Goal: Find specific page/section: Find specific page/section

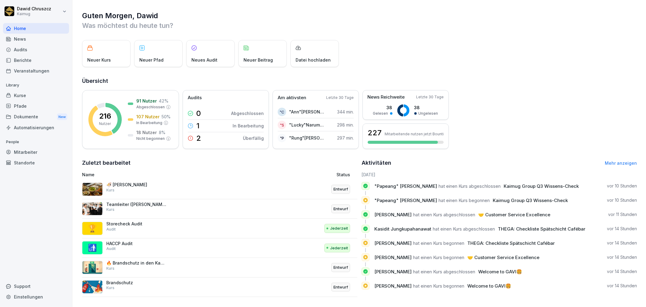
click at [25, 59] on div "Berichte" at bounding box center [36, 60] width 66 height 11
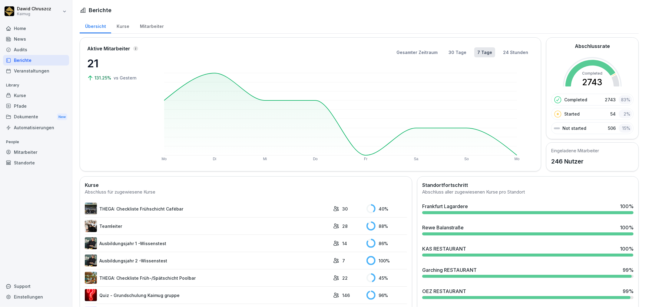
click at [126, 25] on div "Kurse" at bounding box center [122, 25] width 23 height 15
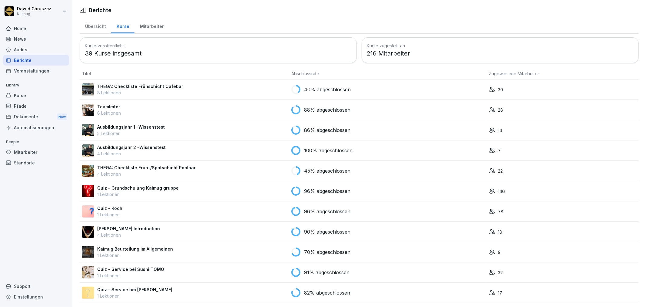
click at [146, 26] on div "Mitarbeiter" at bounding box center [152, 25] width 35 height 15
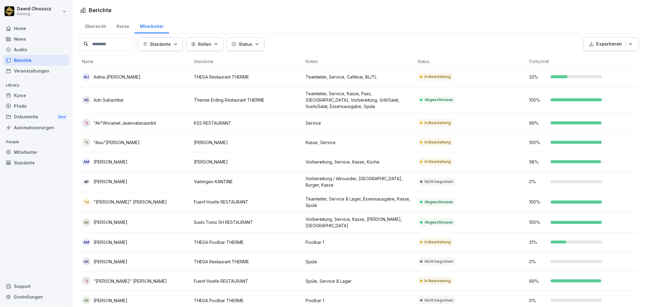
drag, startPoint x: 77, startPoint y: 26, endPoint x: 92, endPoint y: 25, distance: 14.9
click at [97, 23] on div "Übersicht" at bounding box center [96, 25] width 32 height 15
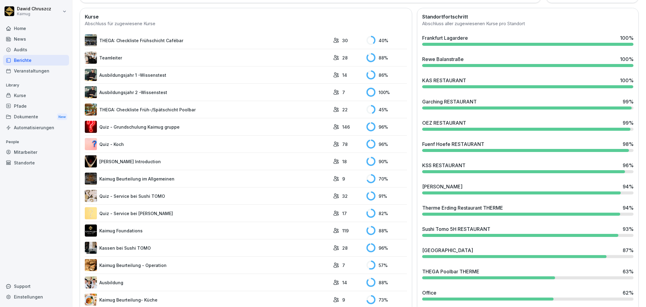
scroll to position [202, 0]
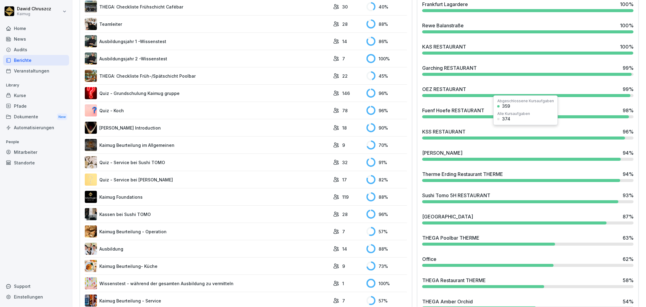
click at [578, 137] on div at bounding box center [524, 137] width 203 height 3
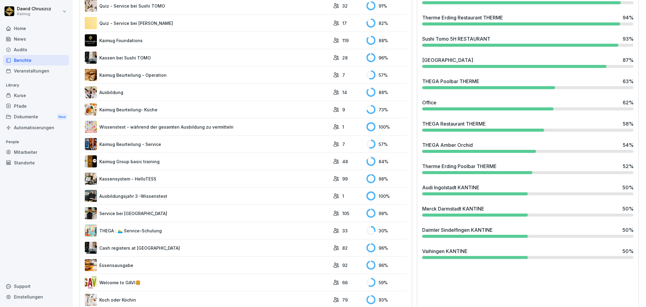
scroll to position [337, 0]
